Goal: Check status: Check status

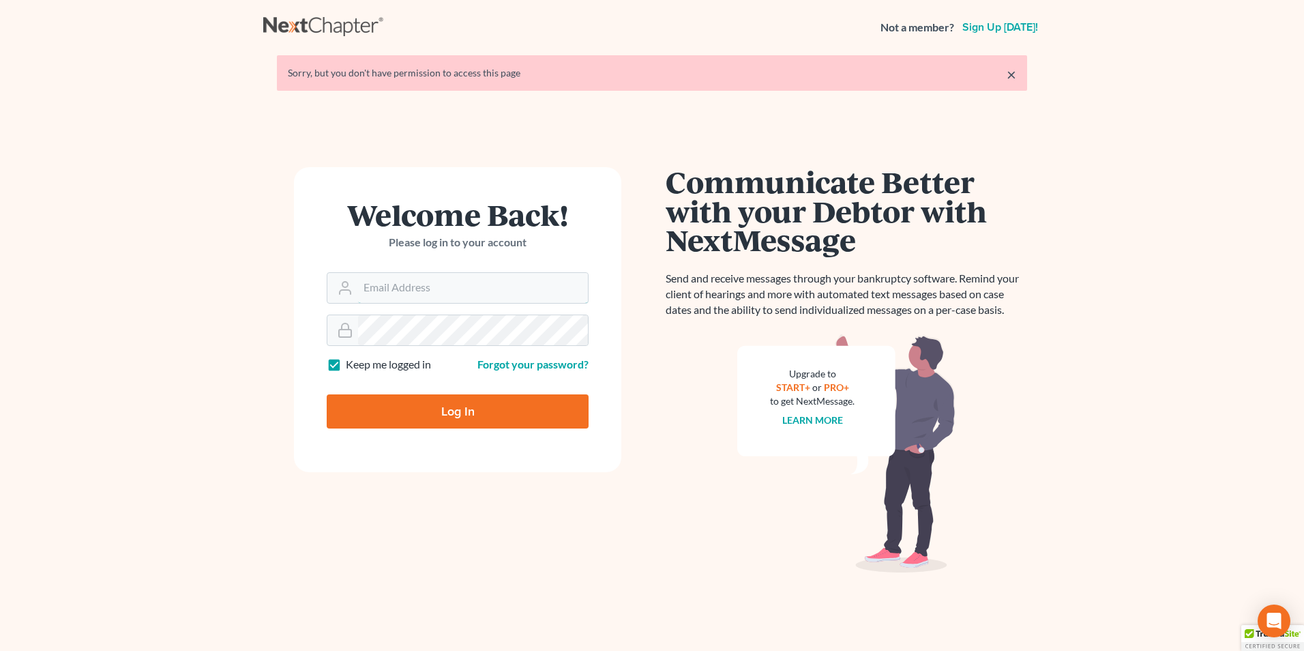
type input "[PERSON_NAME][EMAIL_ADDRESS][DOMAIN_NAME]"
click at [475, 412] on input "Log In" at bounding box center [458, 411] width 262 height 34
type input "Thinking..."
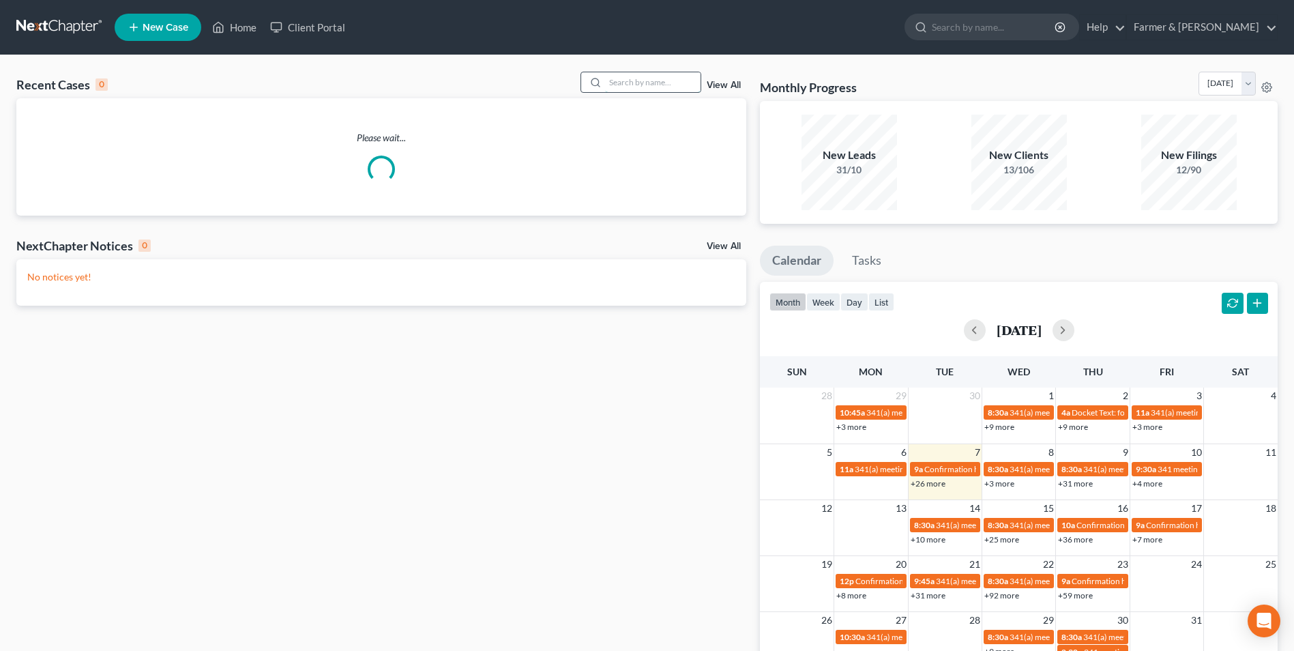
click at [661, 81] on input "search" at bounding box center [652, 82] width 95 height 20
paste input "22-50294"
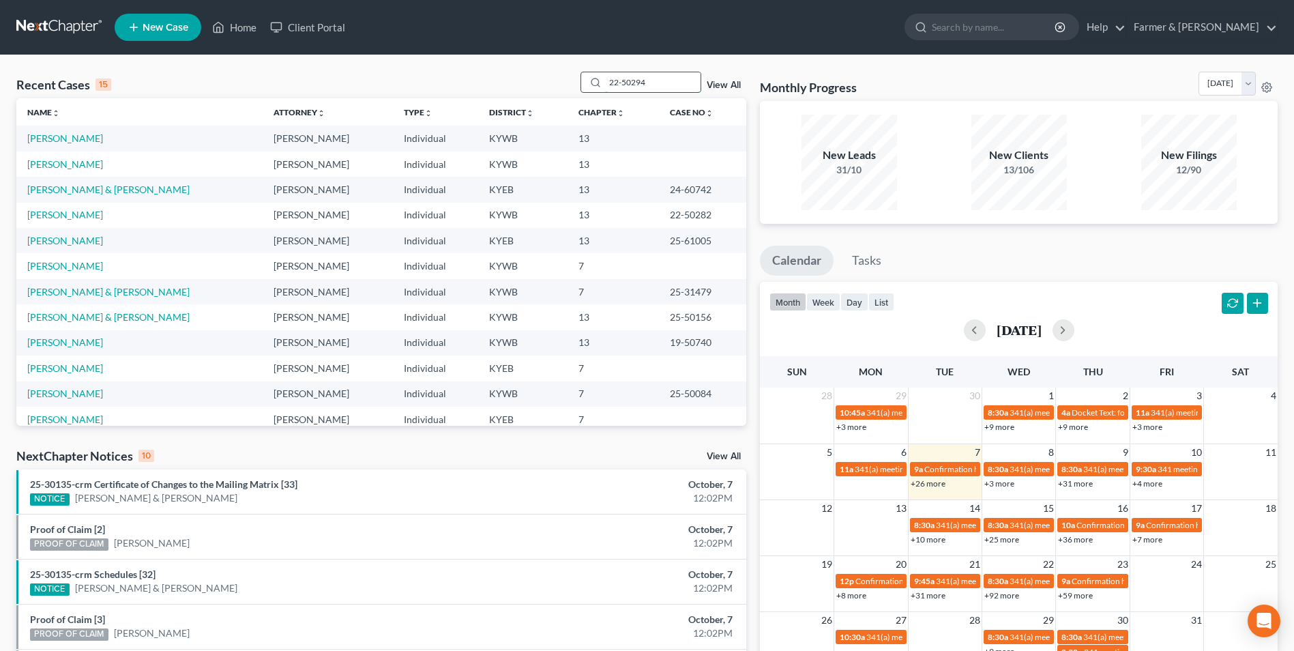
click at [660, 89] on input "22-50294" at bounding box center [652, 82] width 95 height 20
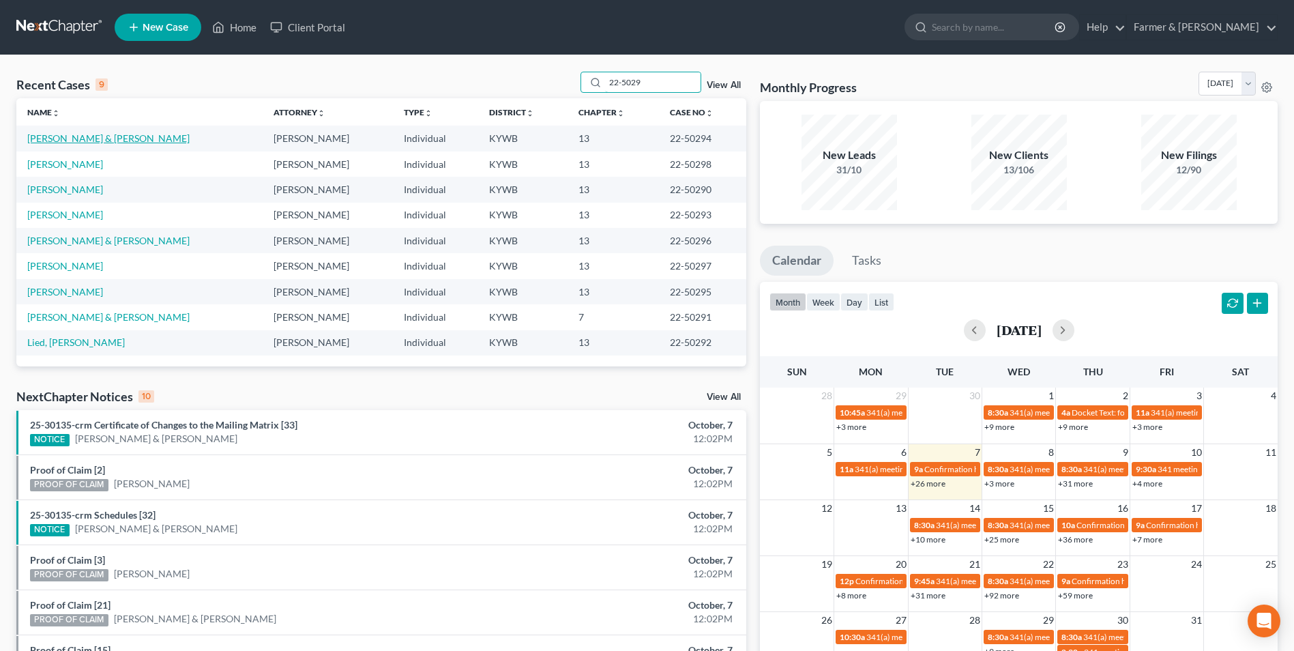
type input "22-5029"
click at [91, 141] on link "[PERSON_NAME] & [PERSON_NAME]" at bounding box center [108, 138] width 162 height 12
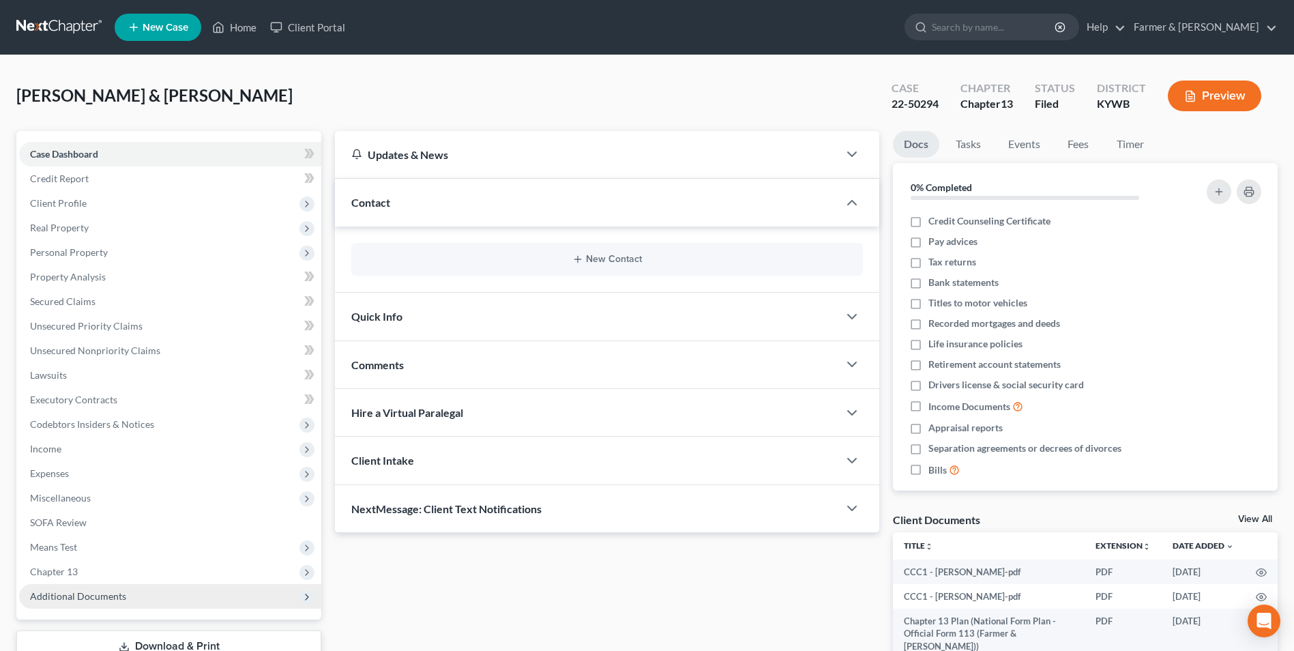
click at [164, 600] on span "Additional Documents" at bounding box center [170, 596] width 302 height 25
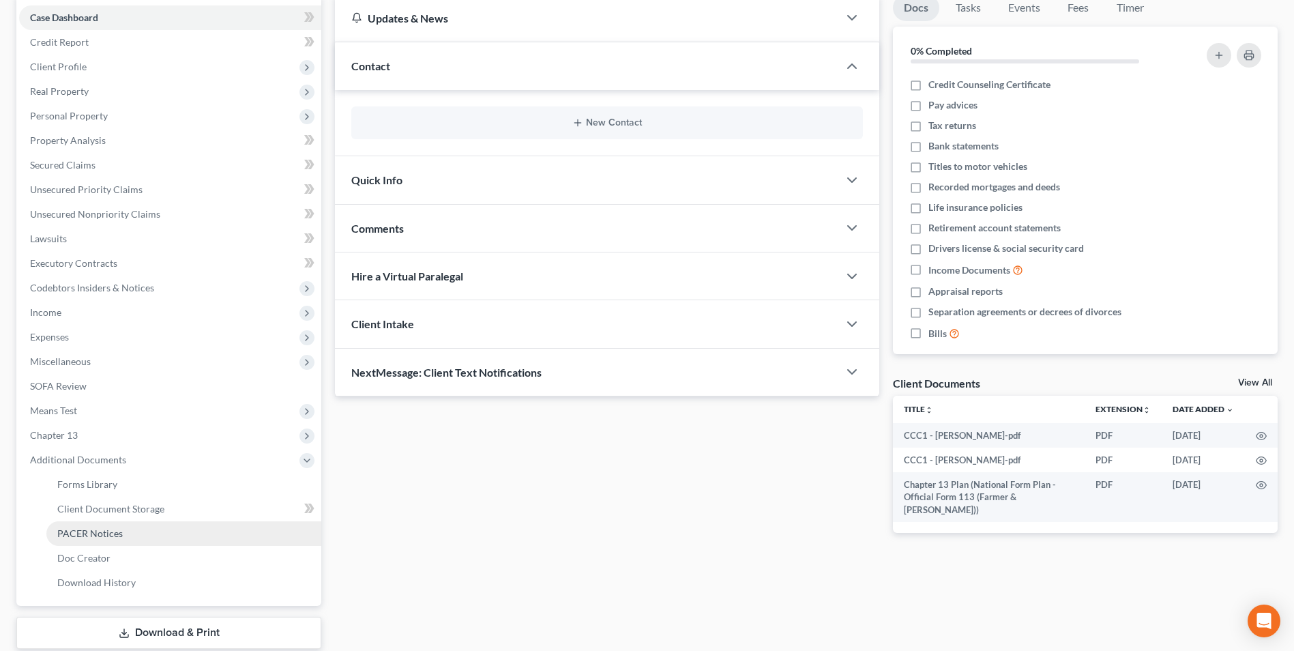
click at [129, 535] on link "PACER Notices" at bounding box center [183, 533] width 275 height 25
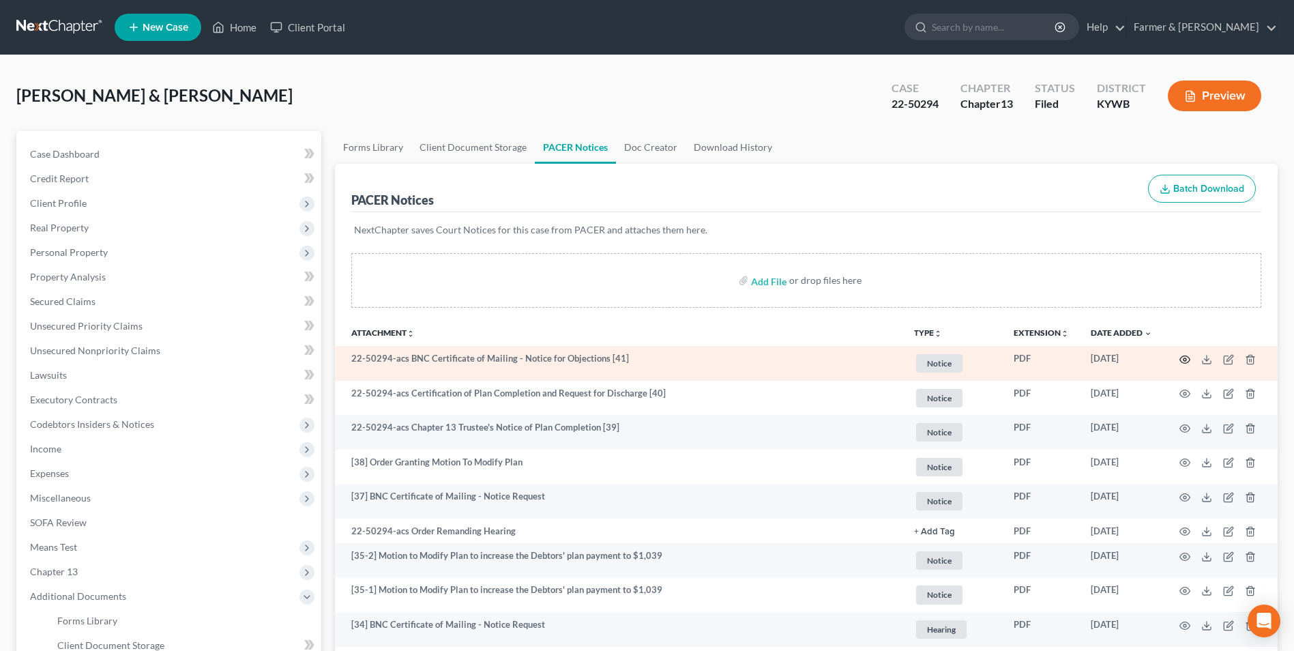
click at [1186, 360] on circle "button" at bounding box center [1184, 359] width 3 height 3
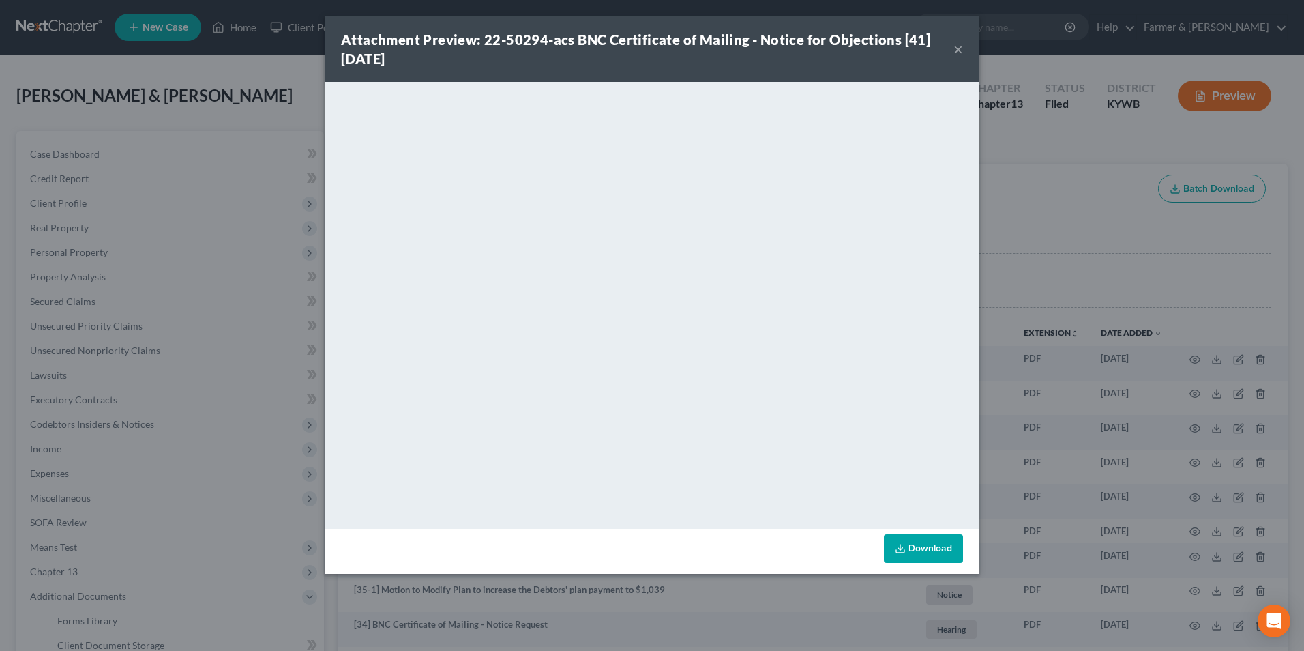
click at [958, 50] on button "×" at bounding box center [959, 49] width 10 height 16
